Goal: Task Accomplishment & Management: Complete application form

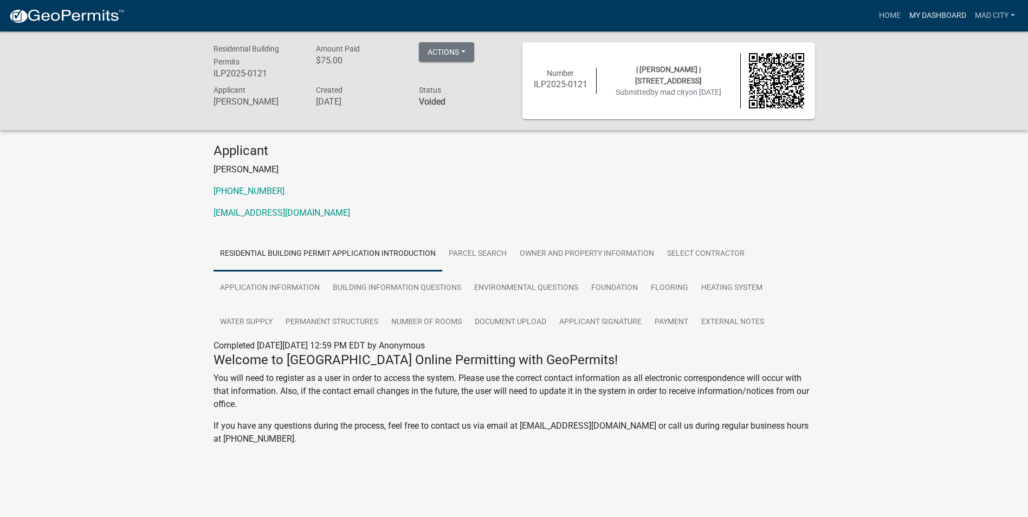
click at [939, 19] on link "My Dashboard" at bounding box center [938, 15] width 66 height 21
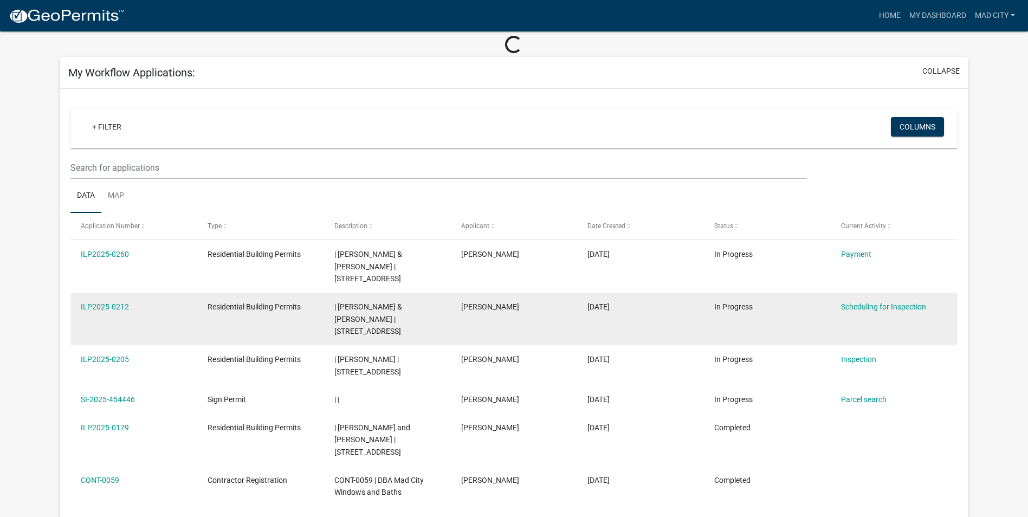
scroll to position [108, 0]
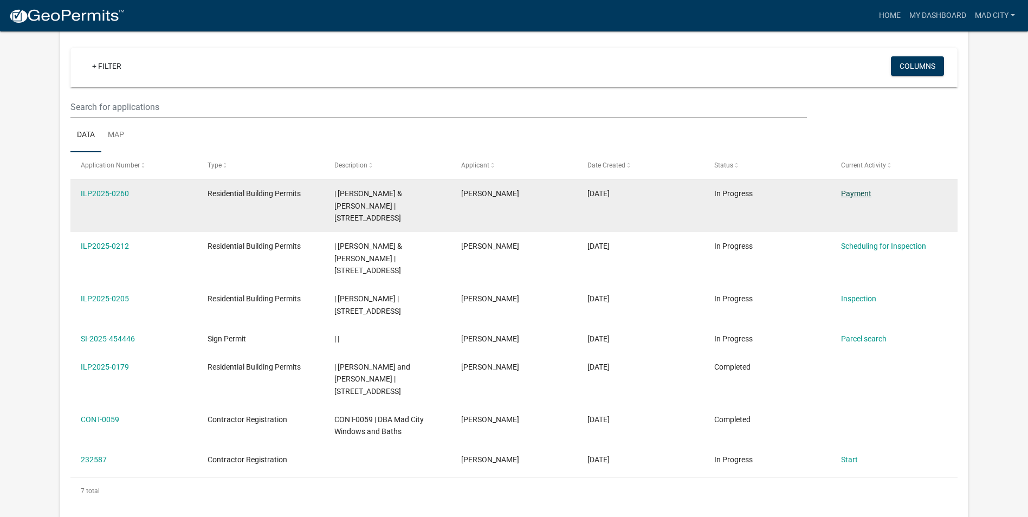
click at [854, 192] on link "Payment" at bounding box center [856, 193] width 30 height 9
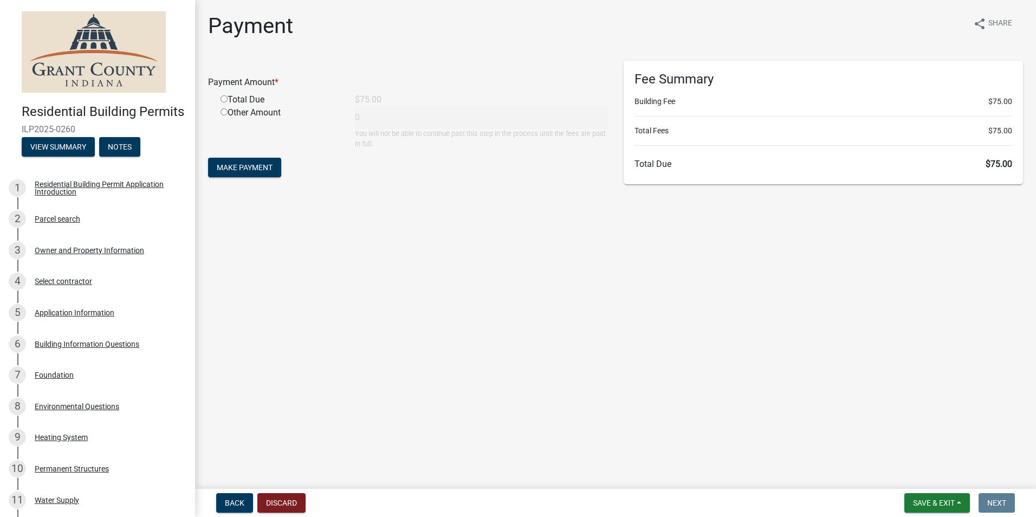
click at [224, 99] on input "radio" at bounding box center [223, 98] width 7 height 7
radio input "true"
type input "75"
click at [257, 160] on button "Make Payment" at bounding box center [244, 168] width 73 height 20
